Goal: Task Accomplishment & Management: Manage account settings

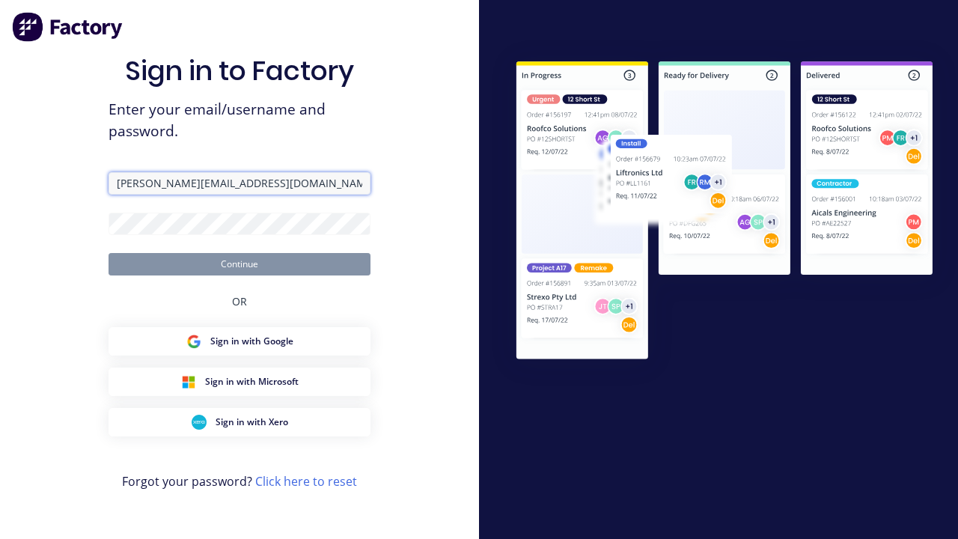
type input "harold+auto@factory.app"
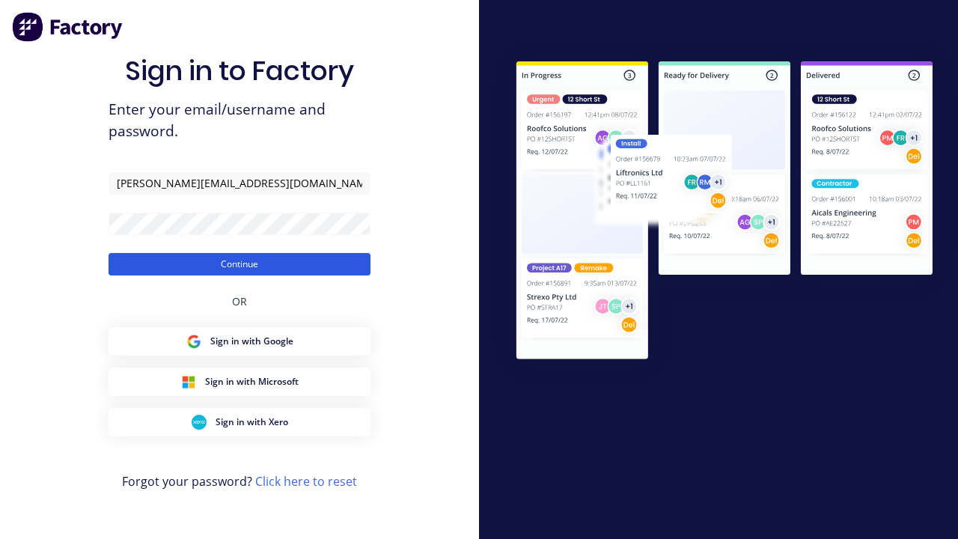
click at [239, 263] on button "Continue" at bounding box center [239, 264] width 262 height 22
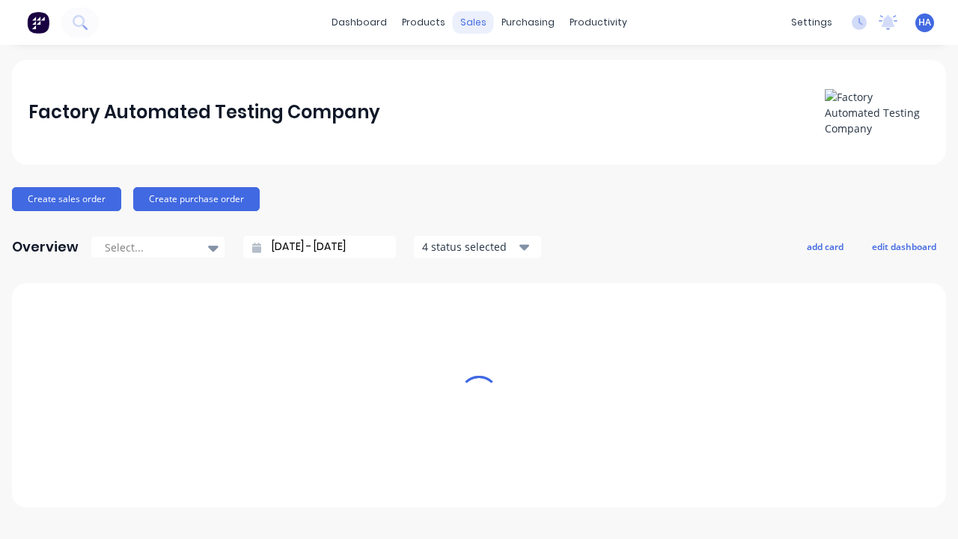
click at [473, 22] on div "sales" at bounding box center [473, 22] width 41 height 22
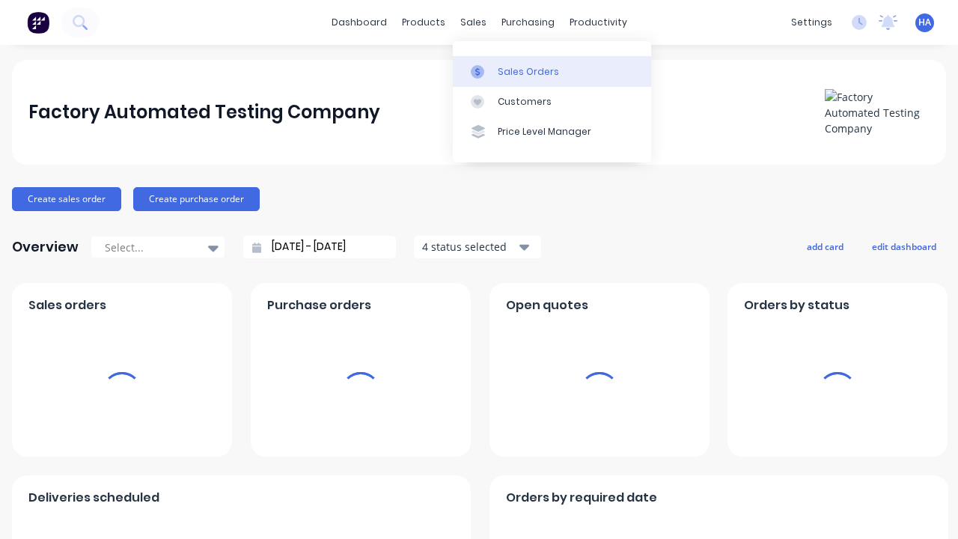
click at [551, 71] on div "Sales Orders" at bounding box center [527, 71] width 61 height 13
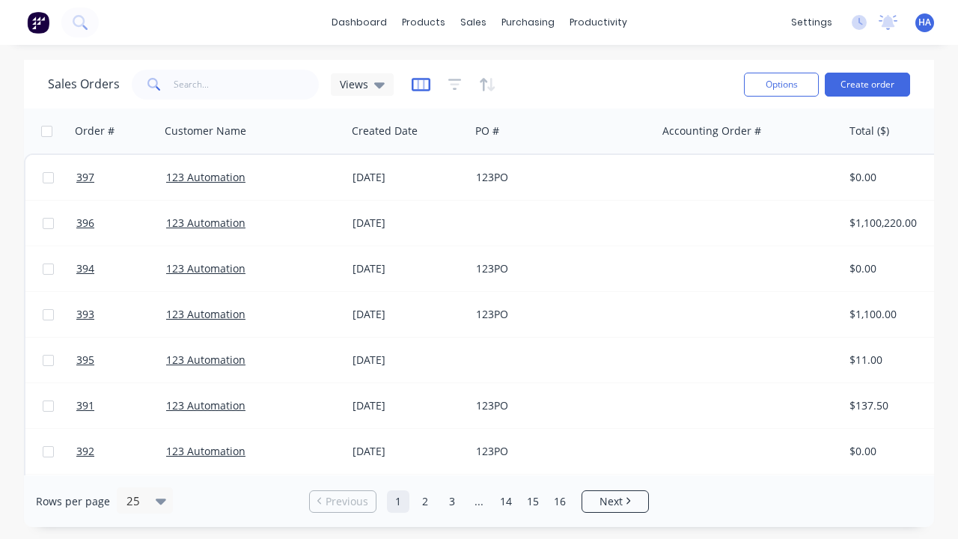
click at [418, 84] on icon "button" at bounding box center [420, 84] width 19 height 15
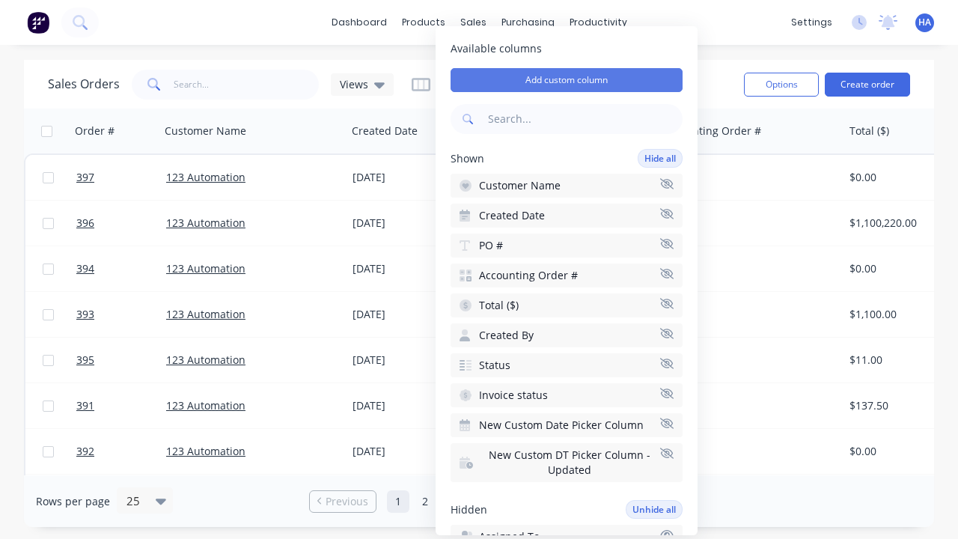
click at [566, 80] on button "Add custom column" at bounding box center [566, 80] width 232 height 24
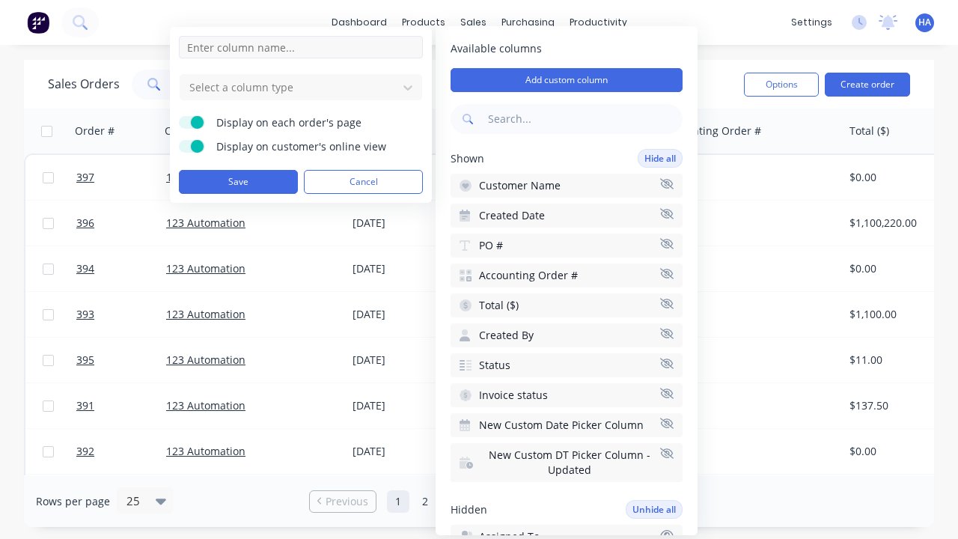
click at [301, 47] on input at bounding box center [301, 47] width 244 height 22
type input "New Custom URL Column"
click at [289, 87] on div at bounding box center [289, 87] width 202 height 19
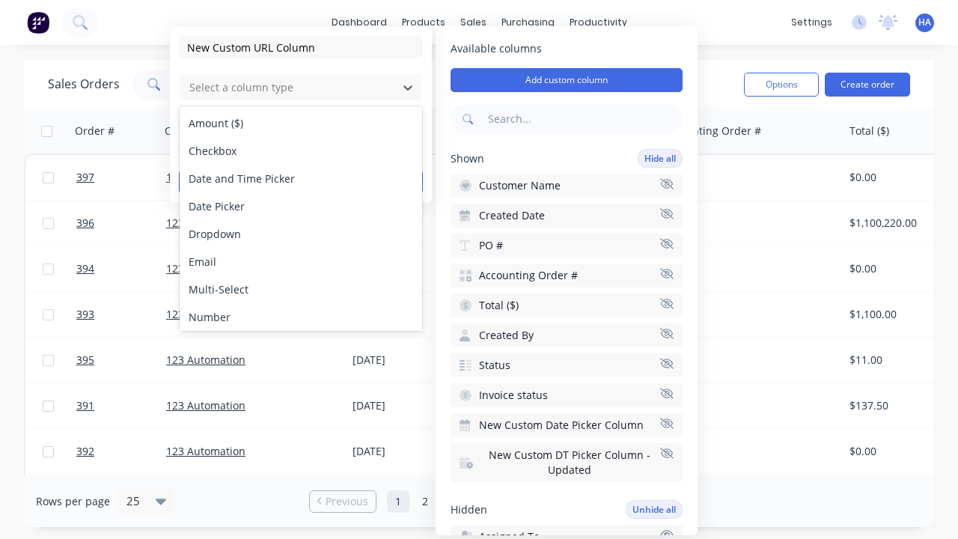
click at [301, 386] on div "URL" at bounding box center [301, 400] width 242 height 28
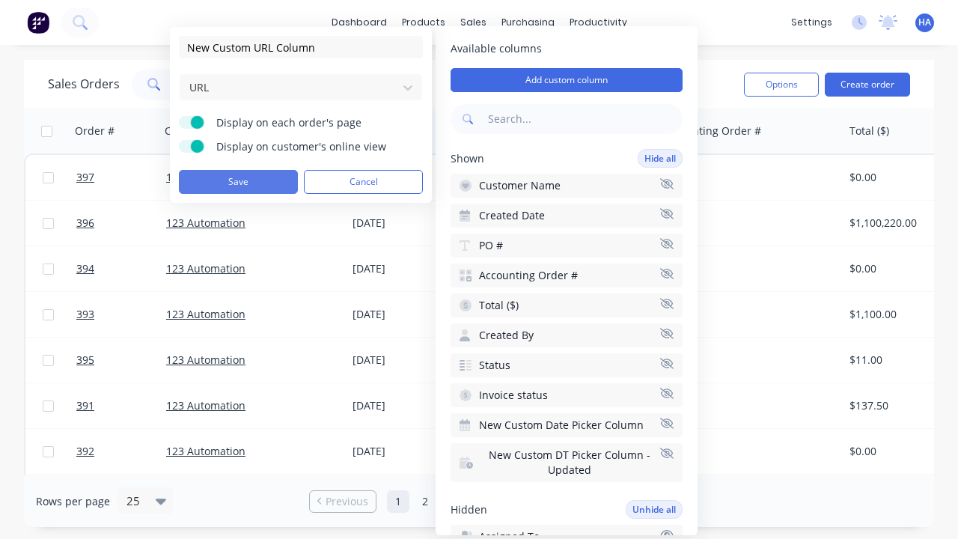
click at [238, 182] on button "Save" at bounding box center [238, 182] width 119 height 24
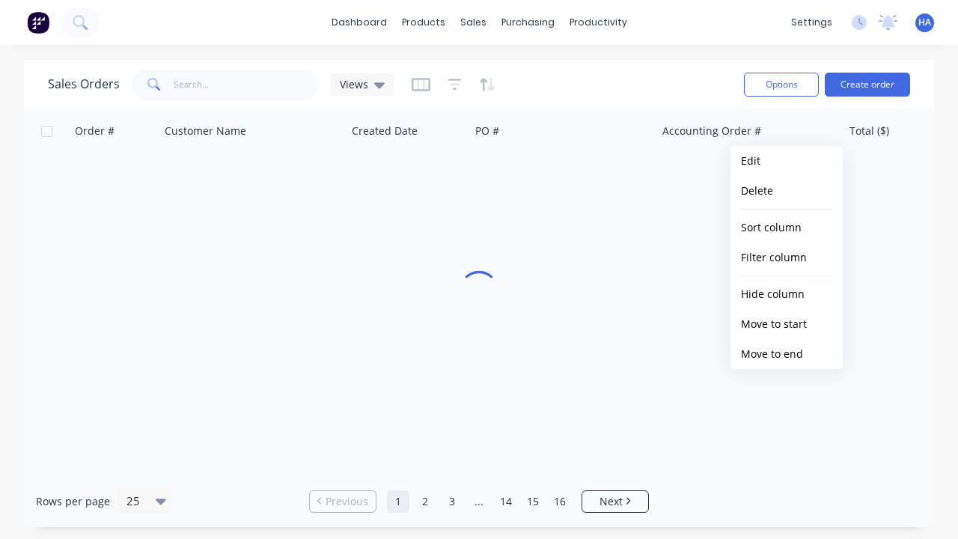
scroll to position [0, 1281]
